Goal: Task Accomplishment & Management: Use online tool/utility

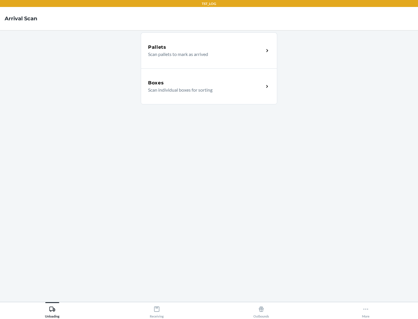
click at [206, 83] on div "Boxes" at bounding box center [206, 82] width 116 height 7
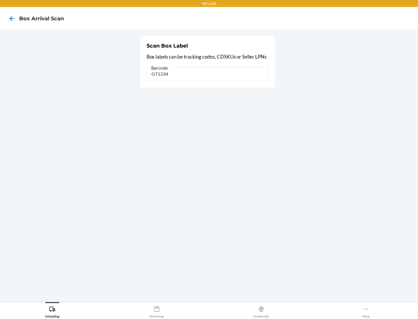
type input "GT1234"
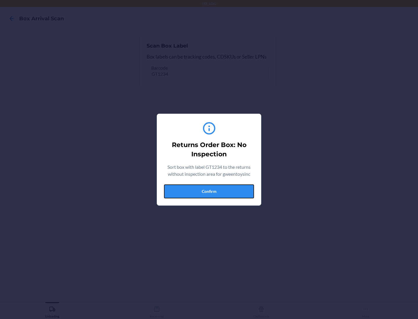
click at [209, 191] on button "Confirm" at bounding box center [209, 191] width 90 height 14
